Goal: Register for event/course

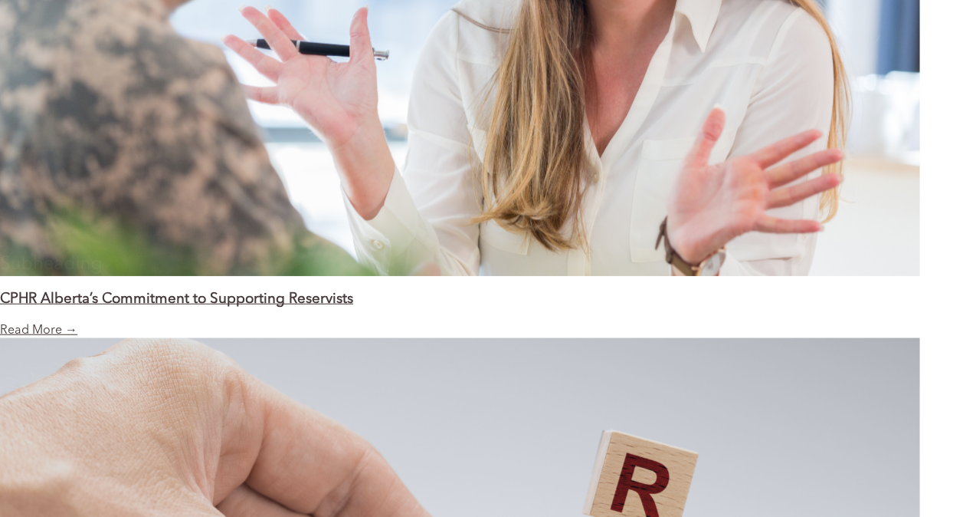
scroll to position [1724, 0]
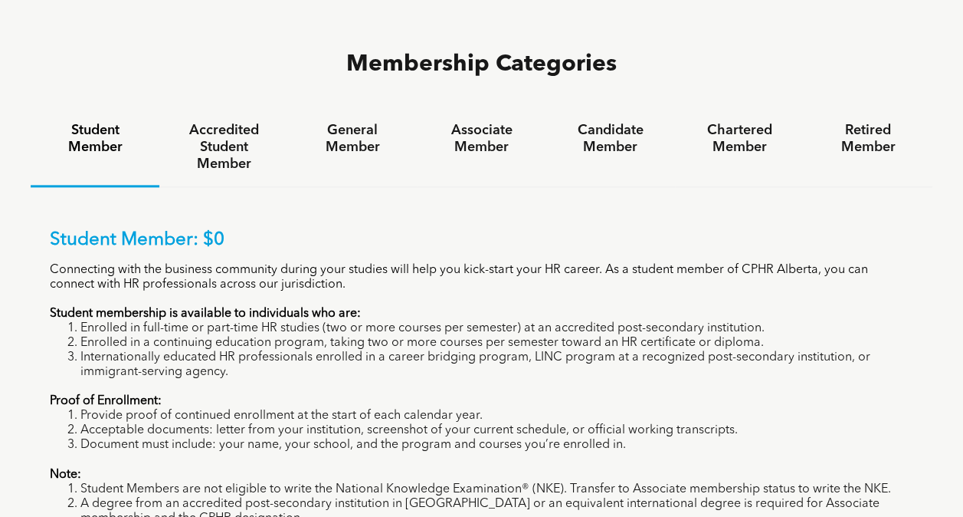
scroll to position [996, 0]
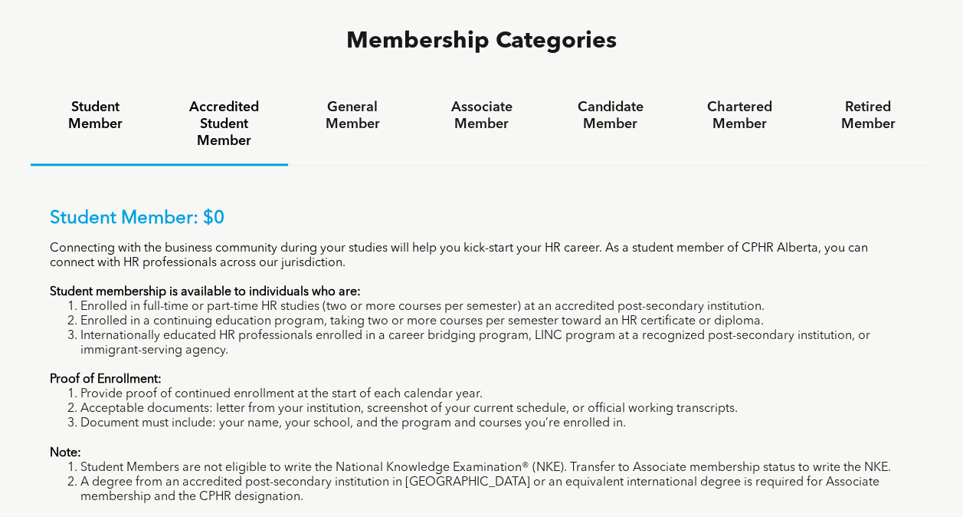
click at [221, 99] on h4 "Accredited Student Member" at bounding box center [223, 124] width 101 height 51
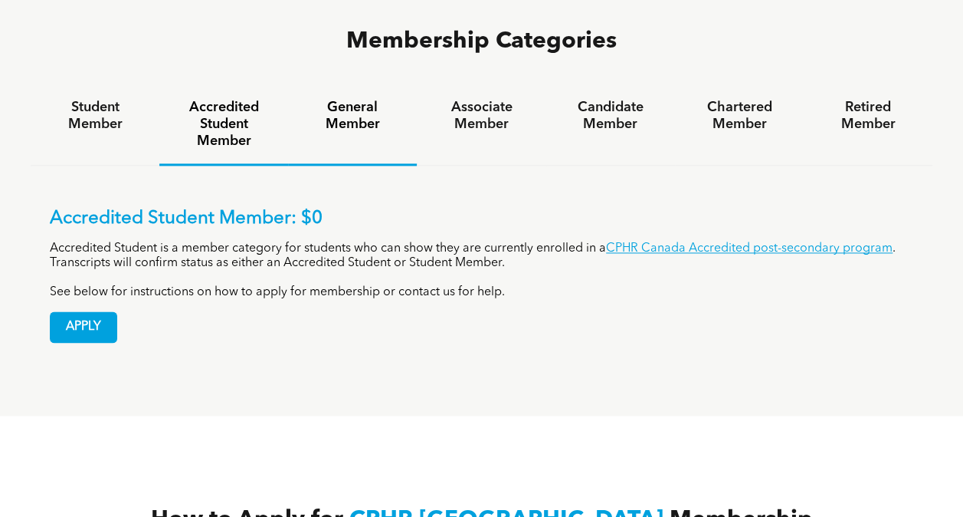
click at [346, 99] on h4 "General Member" at bounding box center [352, 116] width 101 height 34
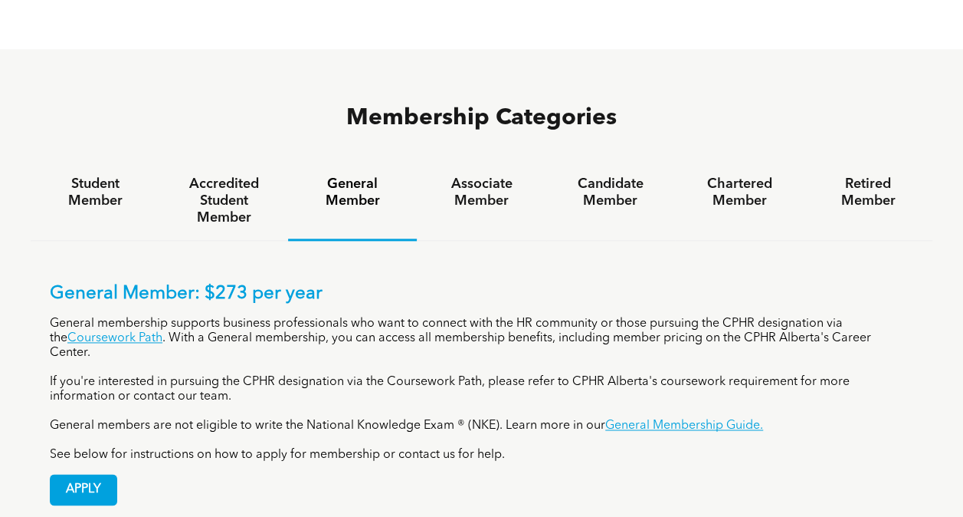
scroll to position [766, 0]
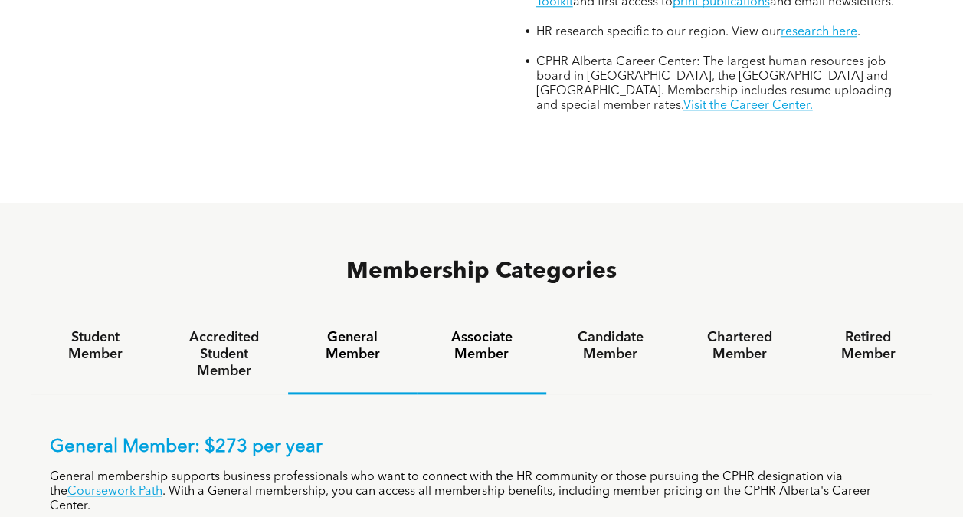
click at [468, 329] on h4 "Associate Member" at bounding box center [481, 346] width 101 height 34
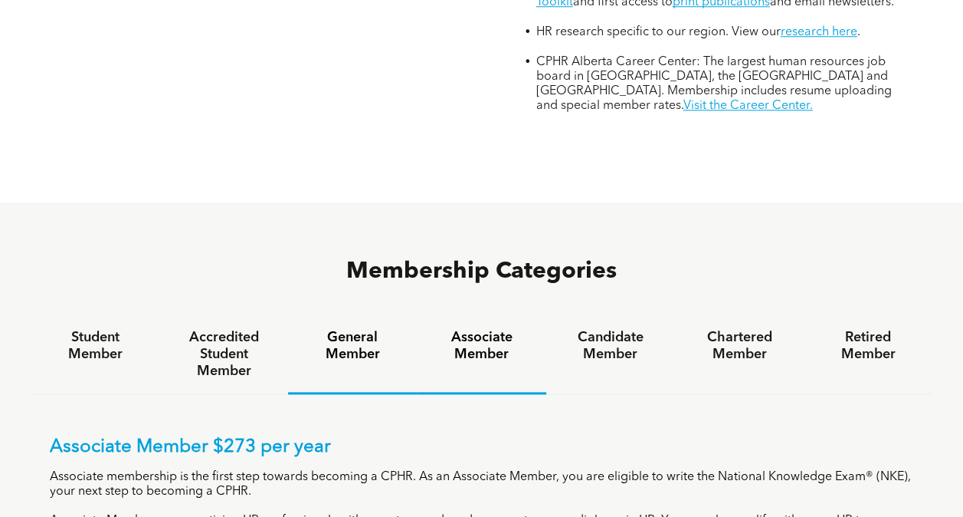
click at [377, 329] on h4 "General Member" at bounding box center [352, 346] width 101 height 34
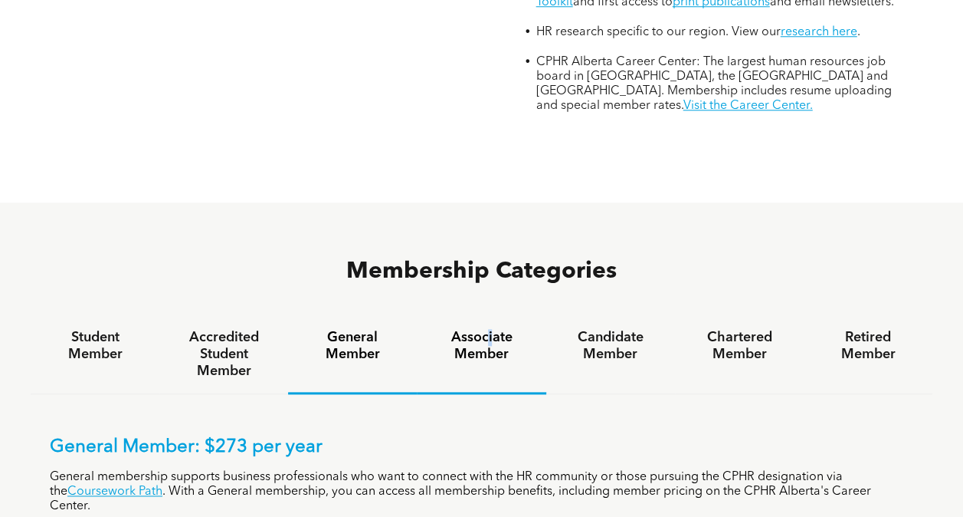
click at [489, 329] on h4 "Associate Member" at bounding box center [481, 346] width 101 height 34
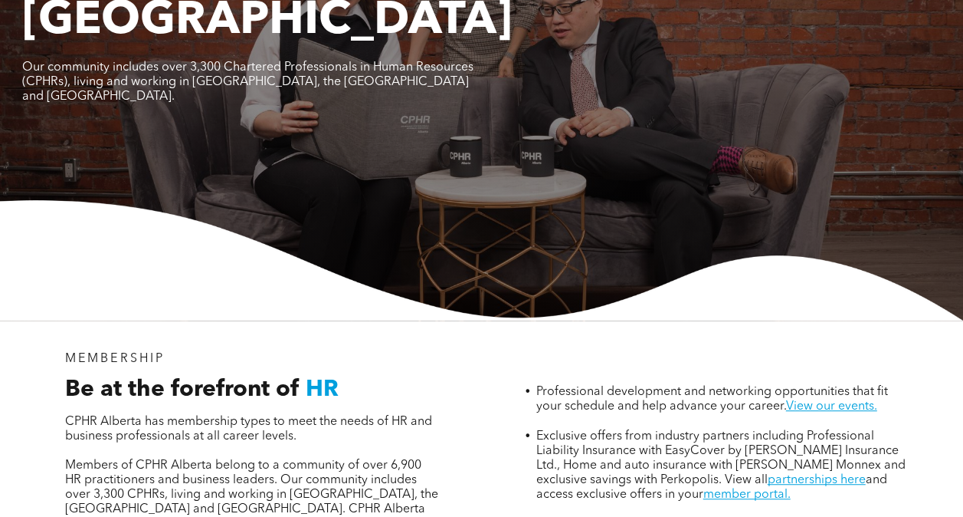
scroll to position [0, 0]
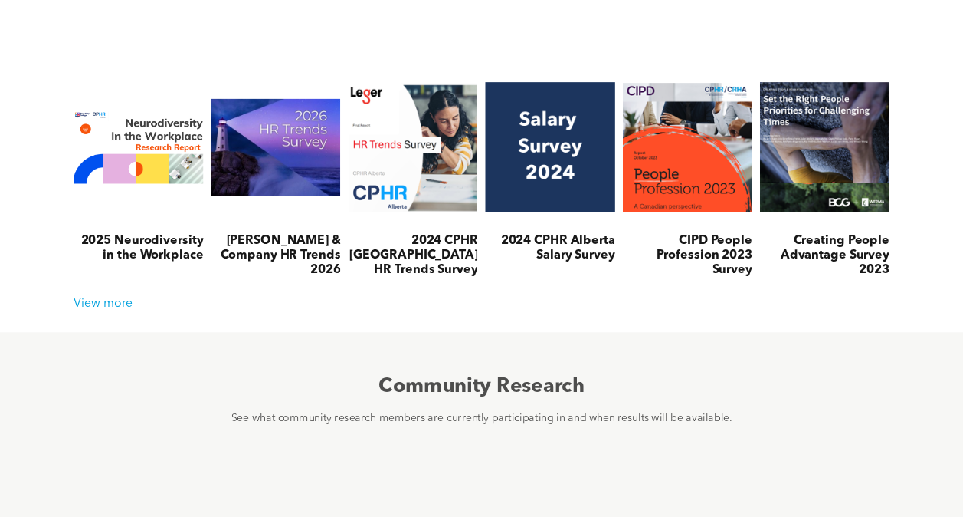
scroll to position [613, 0]
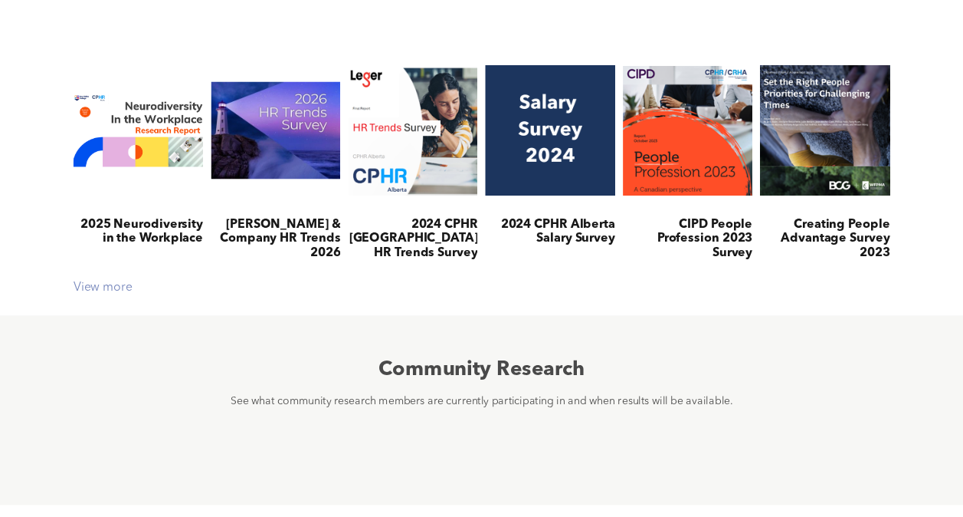
drag, startPoint x: 320, startPoint y: 228, endPoint x: 264, endPoint y: 290, distance: 83.5
click at [264, 290] on div "View more" at bounding box center [482, 287] width 832 height 15
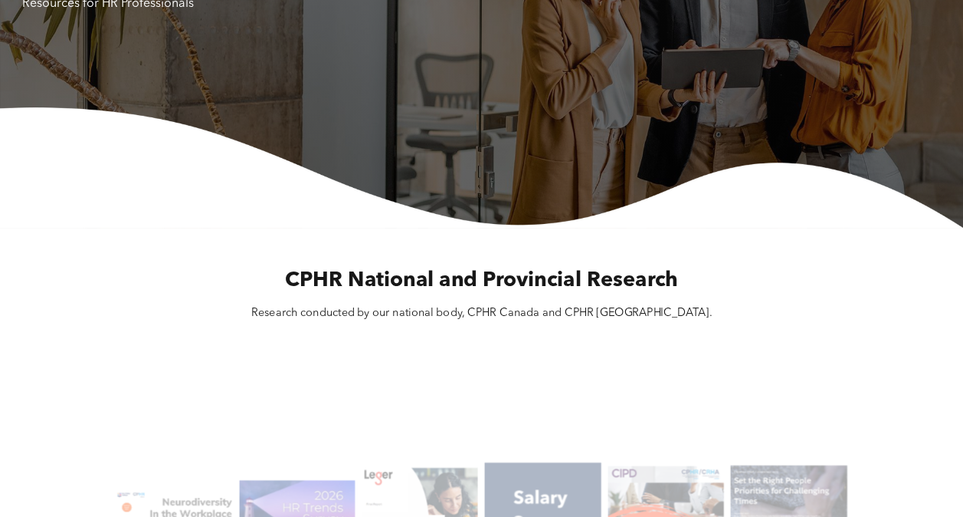
scroll to position [0, 0]
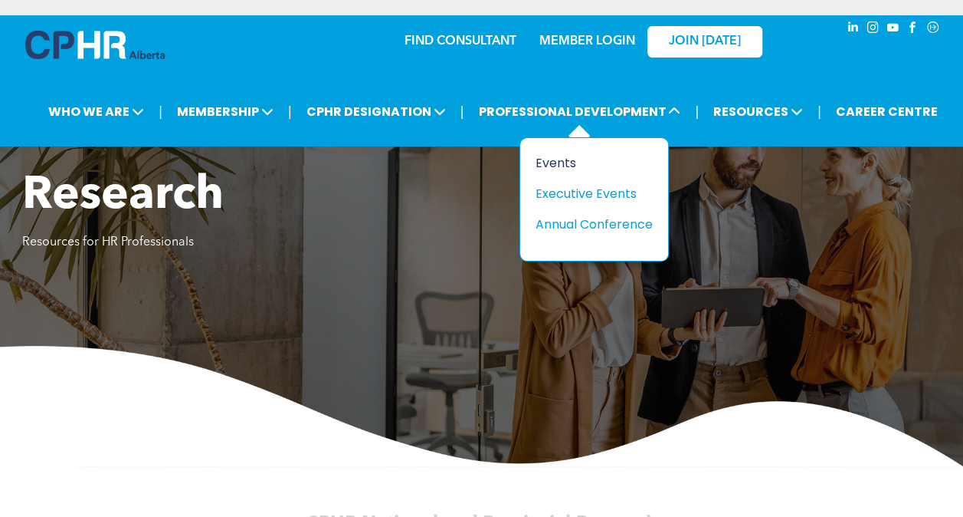
click at [570, 158] on div "Events" at bounding box center [589, 162] width 106 height 19
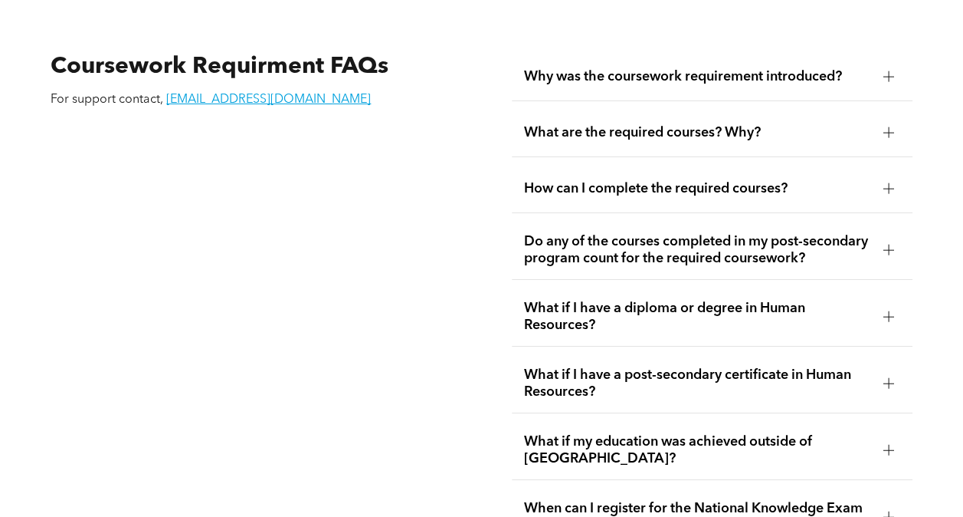
scroll to position [2606, 0]
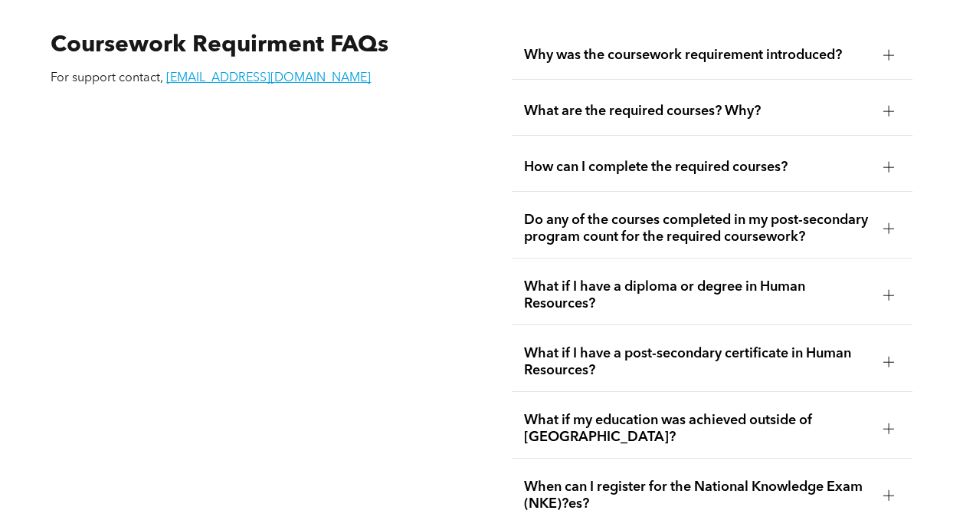
click at [884, 162] on div at bounding box center [889, 167] width 11 height 11
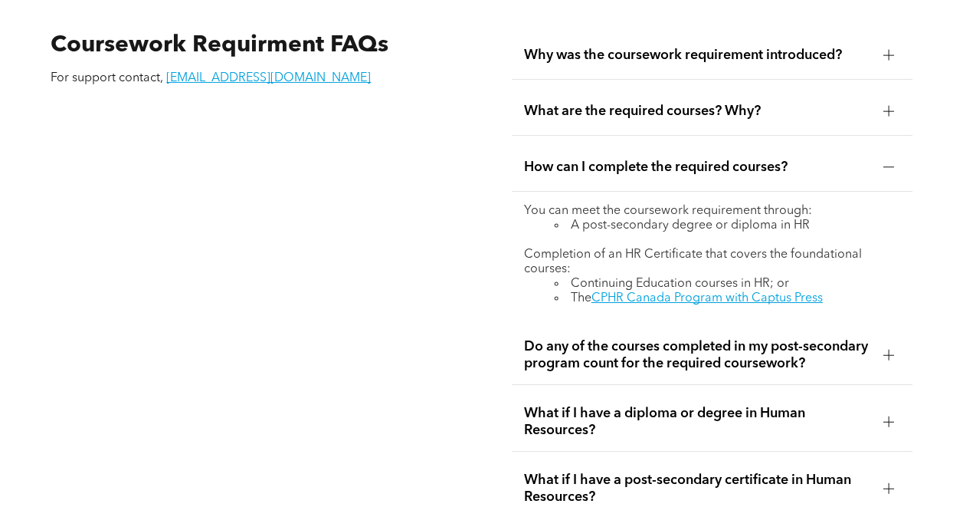
click at [884, 162] on div at bounding box center [889, 167] width 11 height 11
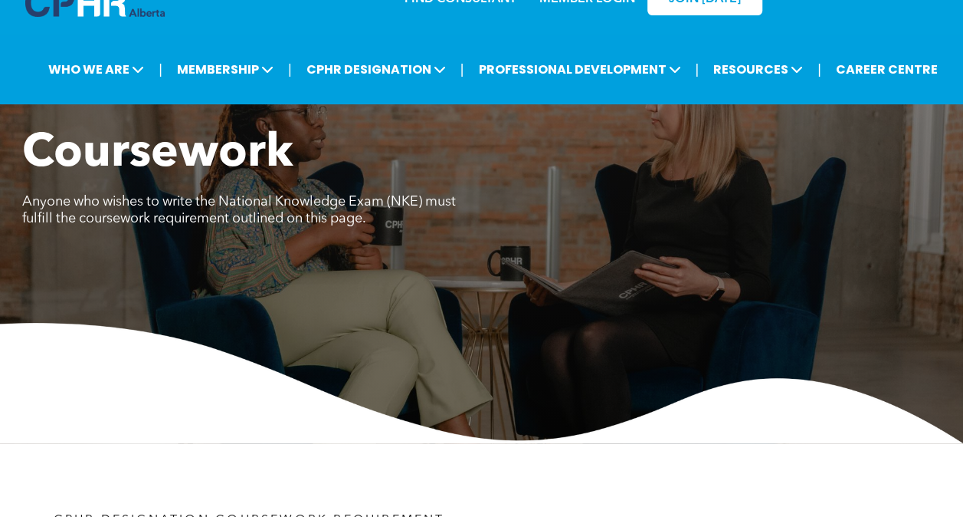
scroll to position [0, 0]
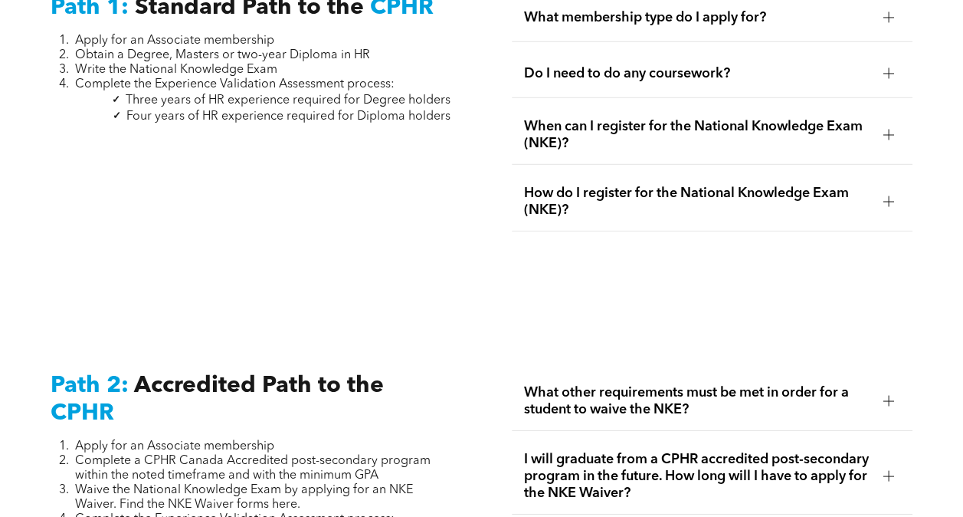
scroll to position [2222, 0]
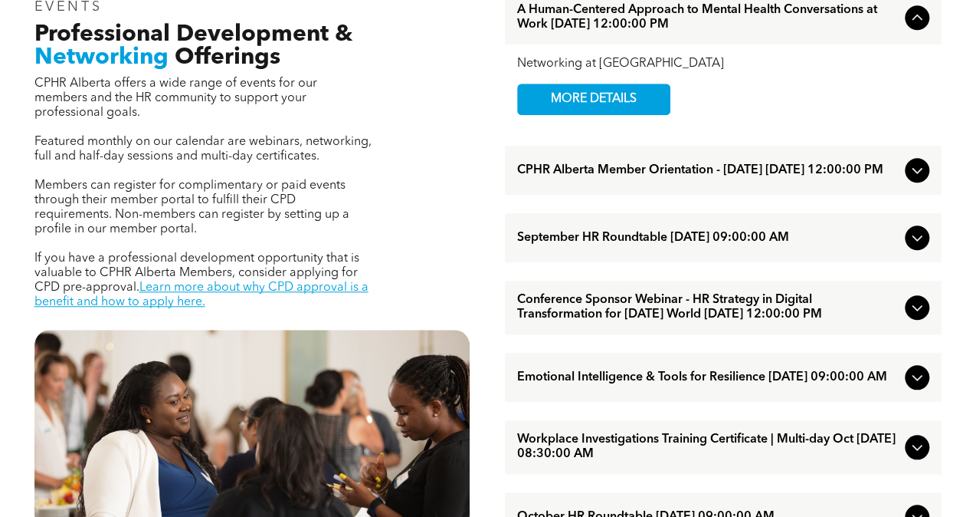
scroll to position [613, 0]
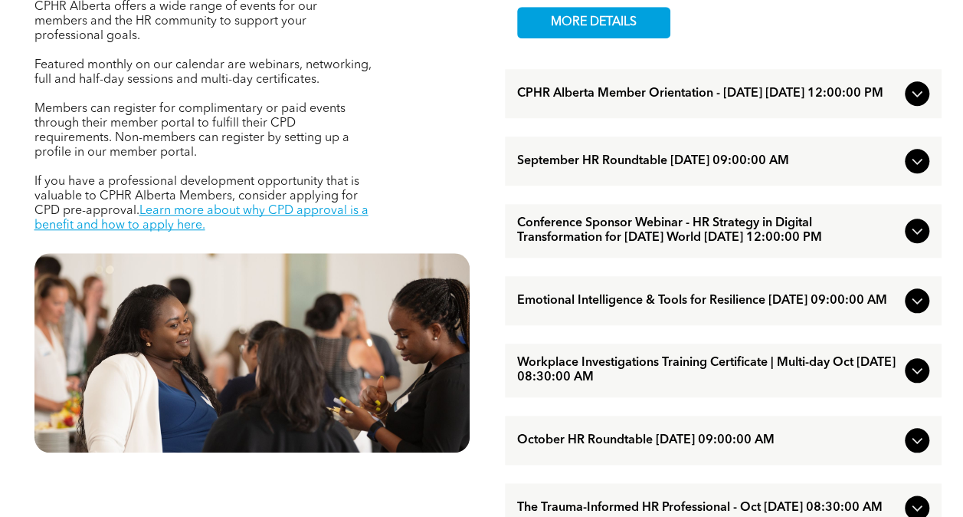
click at [917, 240] on icon at bounding box center [917, 230] width 18 height 18
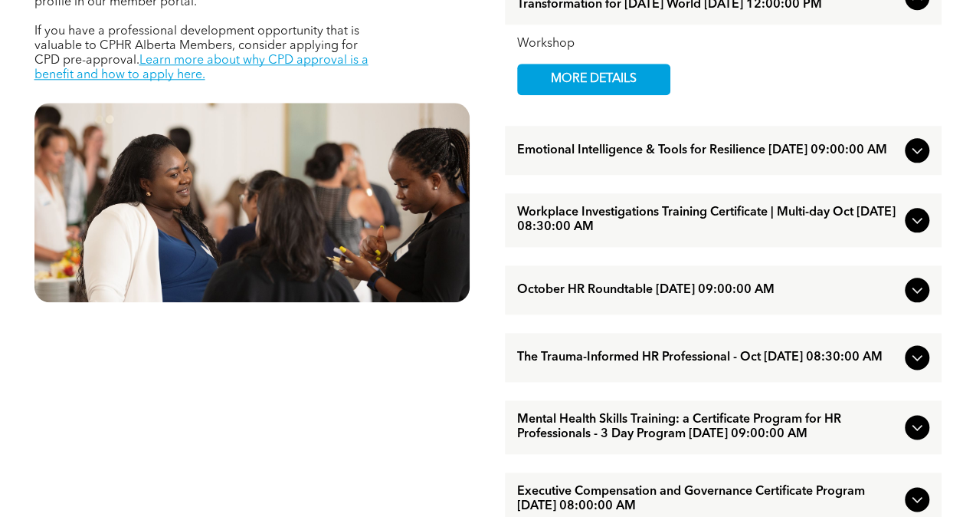
scroll to position [766, 0]
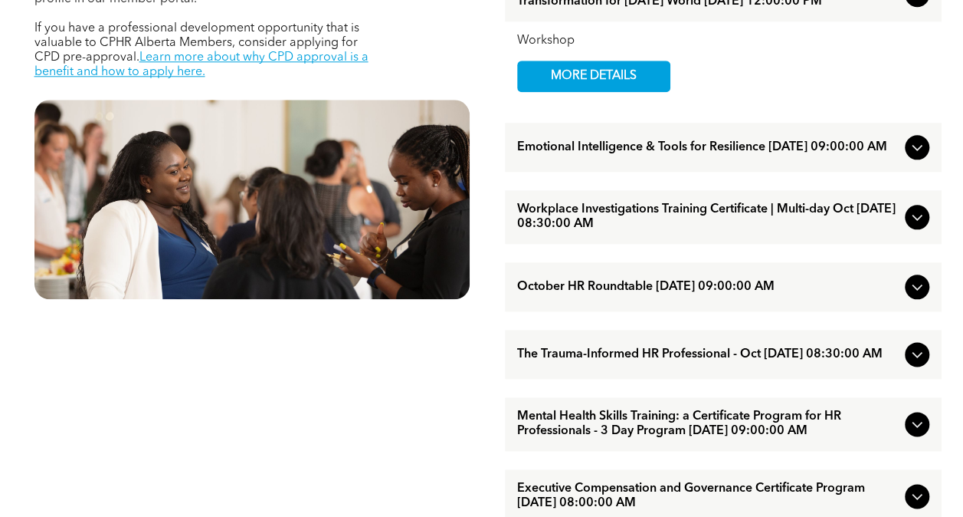
click at [914, 151] on icon at bounding box center [917, 148] width 10 height 6
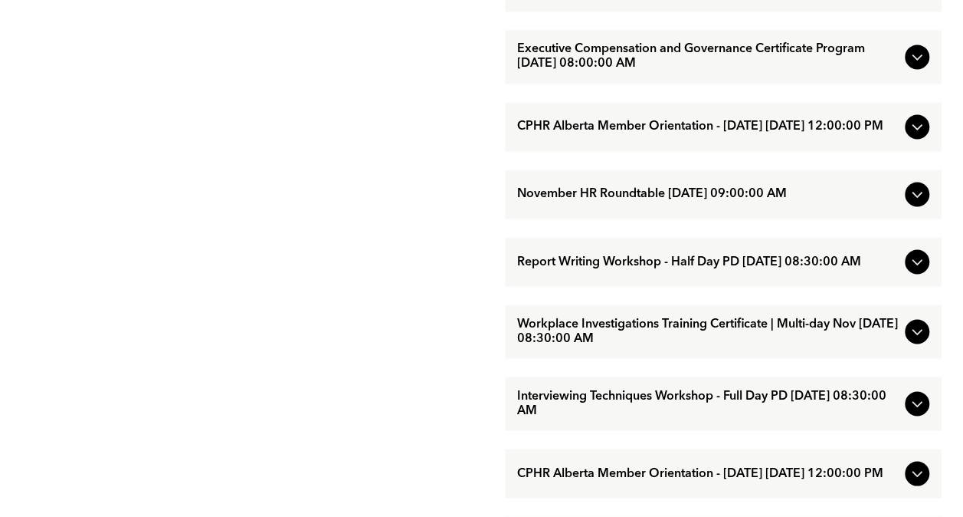
scroll to position [1226, 0]
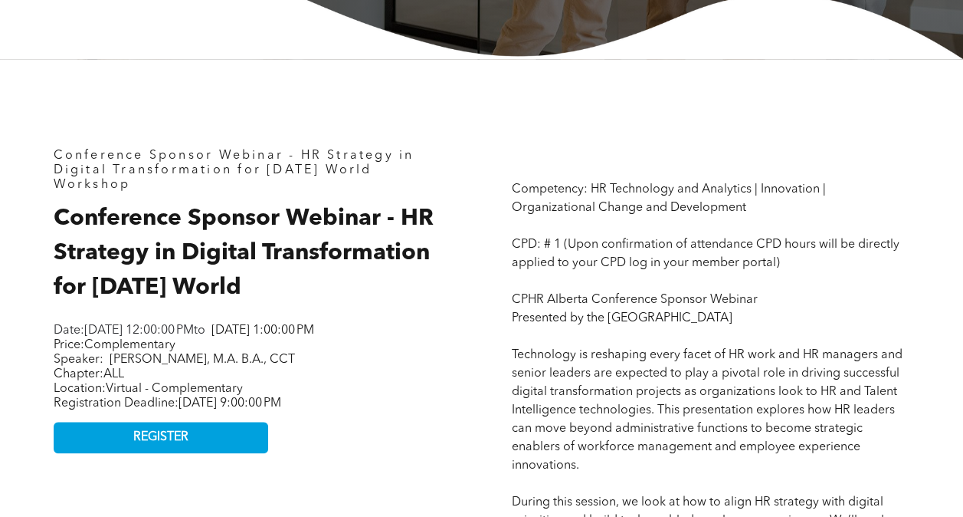
scroll to position [536, 0]
